Goal: Transaction & Acquisition: Purchase product/service

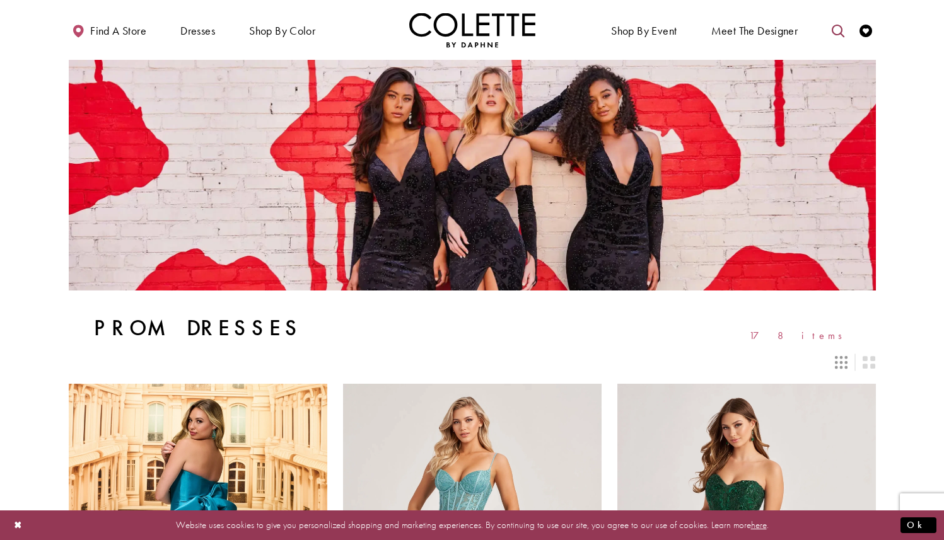
click at [834, 25] on icon "Toggle search" at bounding box center [838, 31] width 13 height 13
click at [747, 36] on input "Search" at bounding box center [774, 30] width 152 height 19
paste input "*******"
type input "*******"
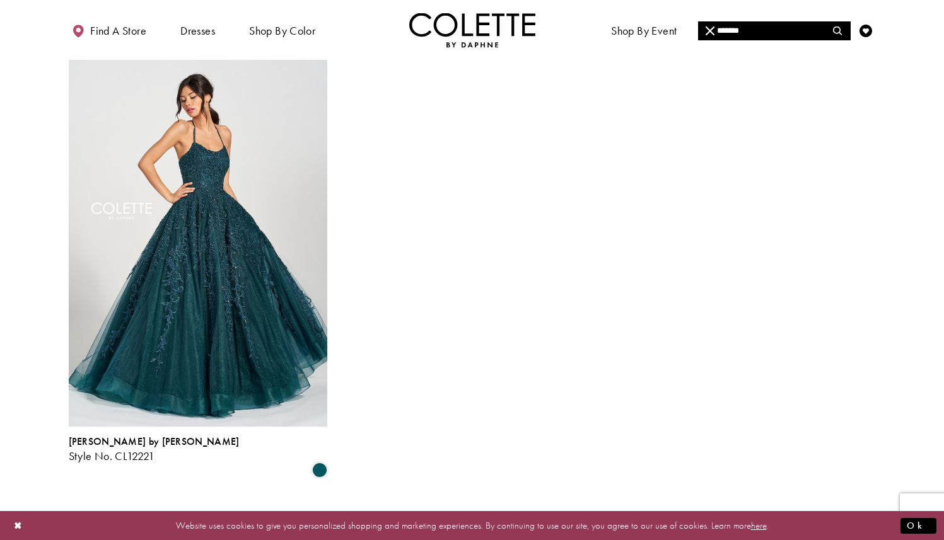
scroll to position [99, 0]
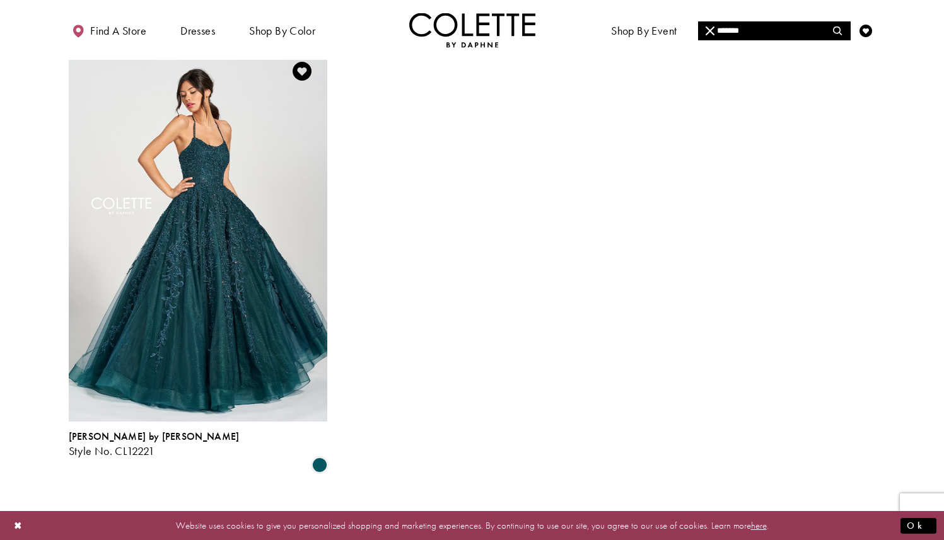
click at [184, 198] on img "Visit Colette by Daphne Style No. CL12221 Page" at bounding box center [198, 234] width 259 height 376
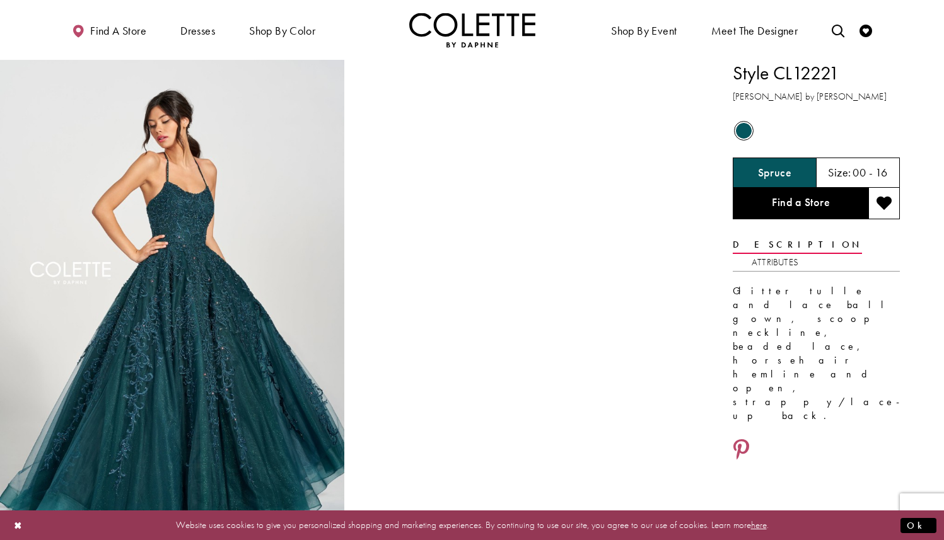
click at [771, 162] on div "Spruce" at bounding box center [775, 173] width 84 height 30
click at [771, 174] on h5 "Spruce" at bounding box center [774, 172] width 33 height 13
click at [742, 128] on span "Product color controls state depends on size chosen" at bounding box center [744, 131] width 16 height 16
click at [810, 199] on link "Find a Store" at bounding box center [801, 204] width 136 height 32
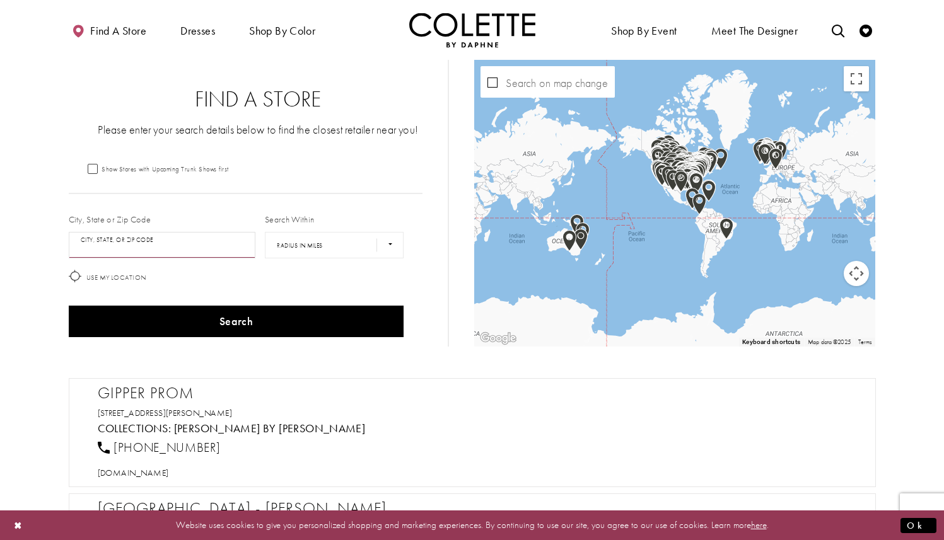
click at [115, 244] on input "City, State, or ZIP Code" at bounding box center [162, 245] width 187 height 26
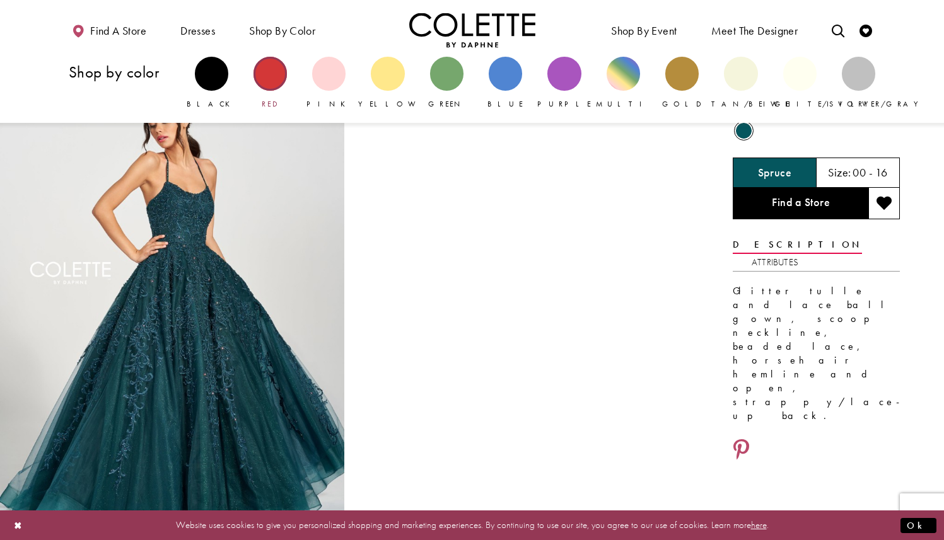
click at [271, 61] on div "Primary block" at bounding box center [270, 73] width 33 height 33
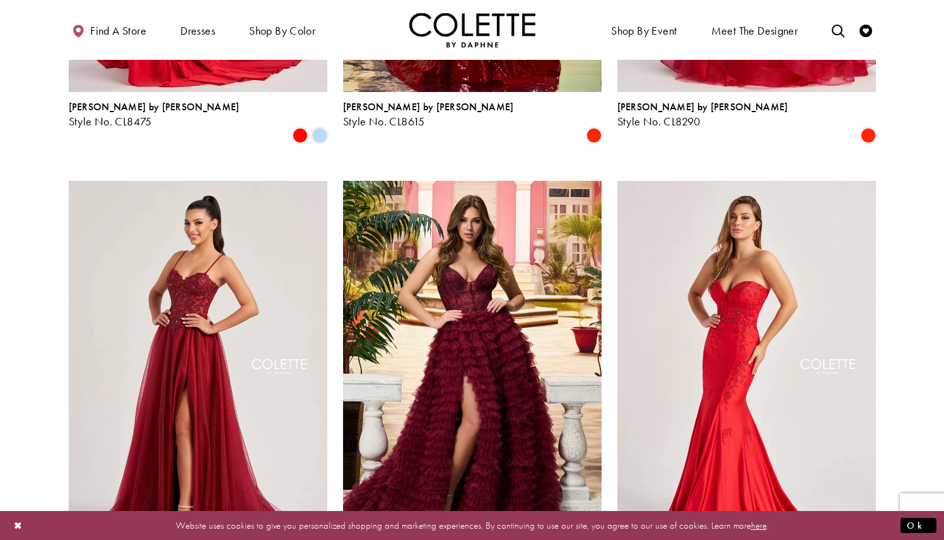
scroll to position [1377, 0]
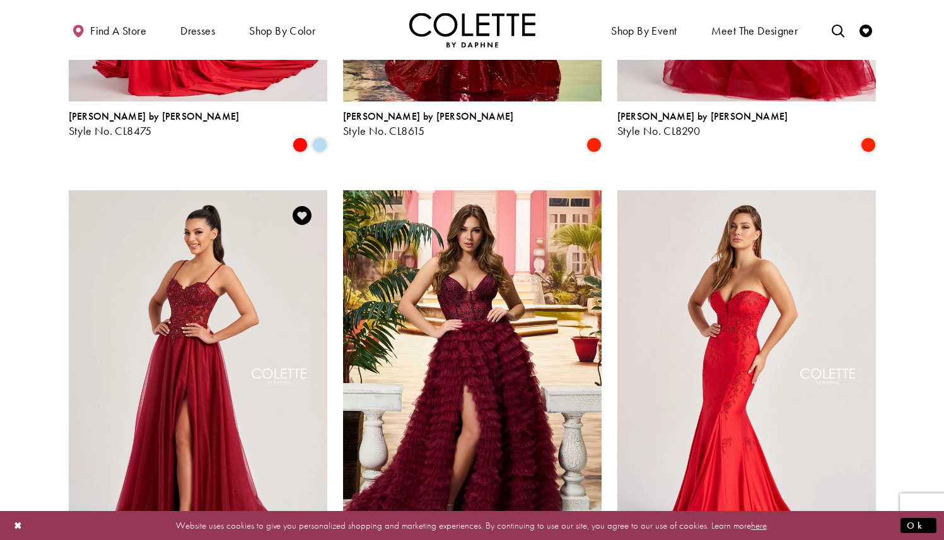
click at [286, 206] on img "Visit Colette by Daphne Style No. CL8280 Page" at bounding box center [198, 378] width 259 height 376
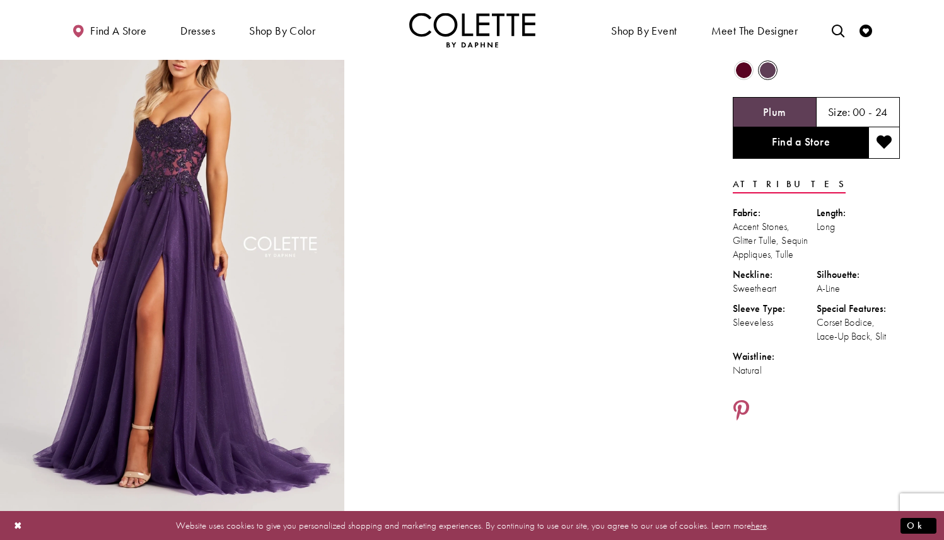
scroll to position [61, 0]
click at [745, 66] on span "Product color controls state depends on size chosen" at bounding box center [744, 70] width 16 height 16
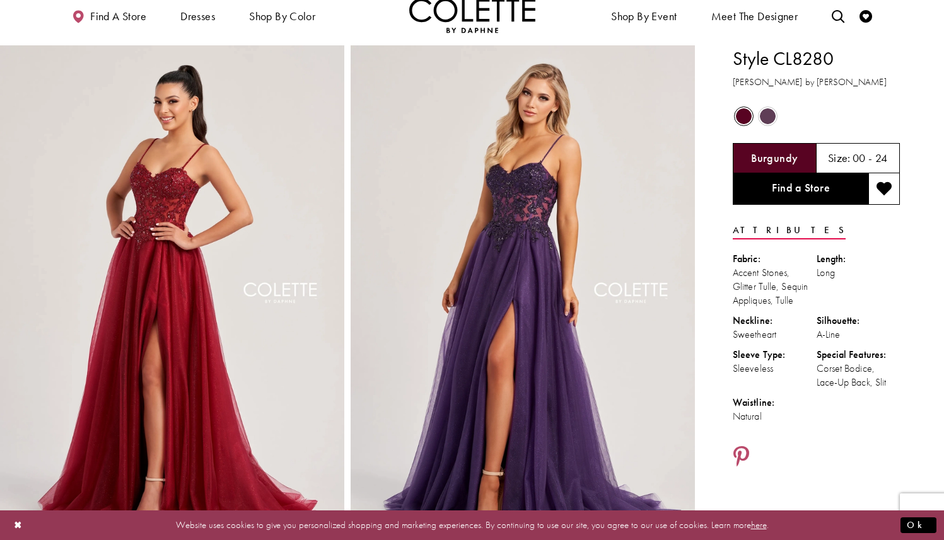
scroll to position [0, 0]
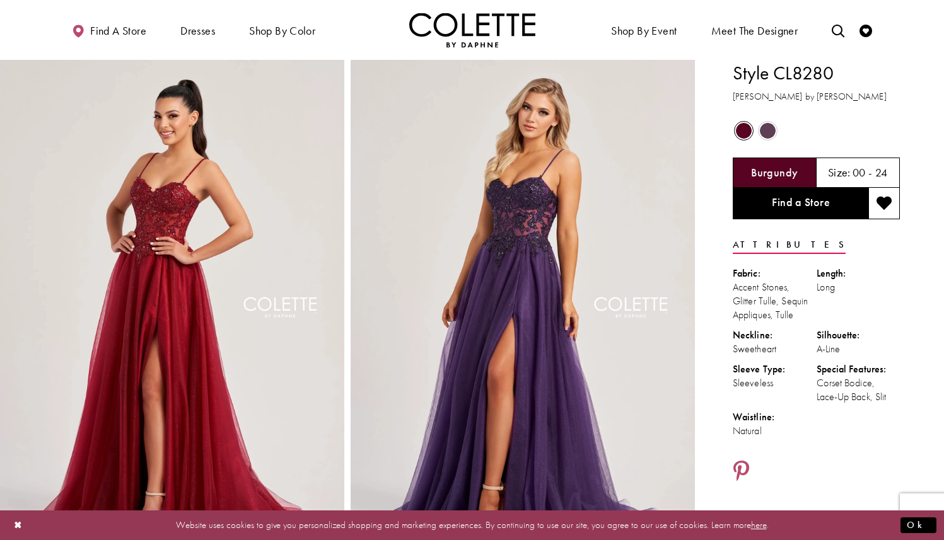
click at [856, 170] on h5 "00 - 24" at bounding box center [870, 172] width 35 height 13
click at [892, 170] on div "Size: 00 - 24" at bounding box center [859, 173] width 84 height 30
click at [873, 175] on h5 "00 - 24" at bounding box center [870, 172] width 35 height 13
click at [846, 177] on span "Size:" at bounding box center [839, 172] width 23 height 15
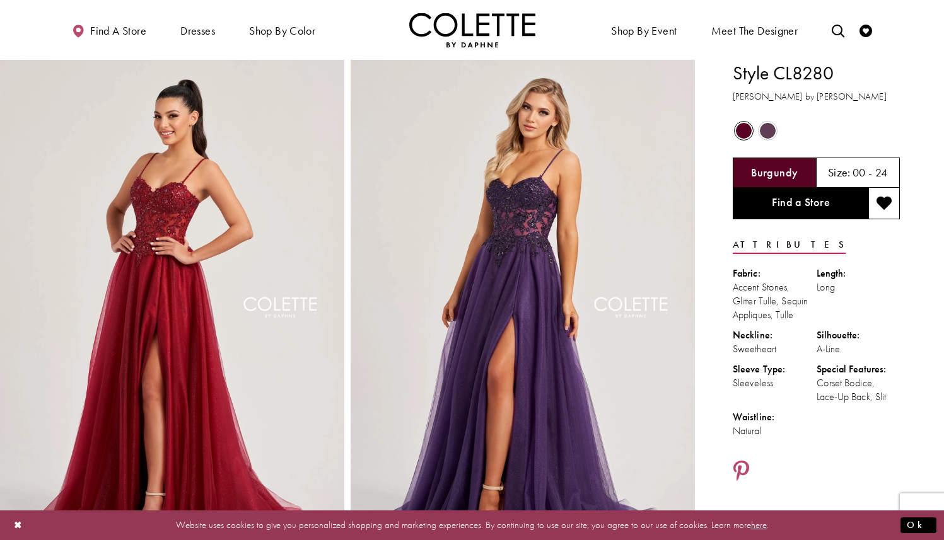
click at [846, 177] on span "Size:" at bounding box center [839, 172] width 23 height 15
